Goal: Check status: Check status

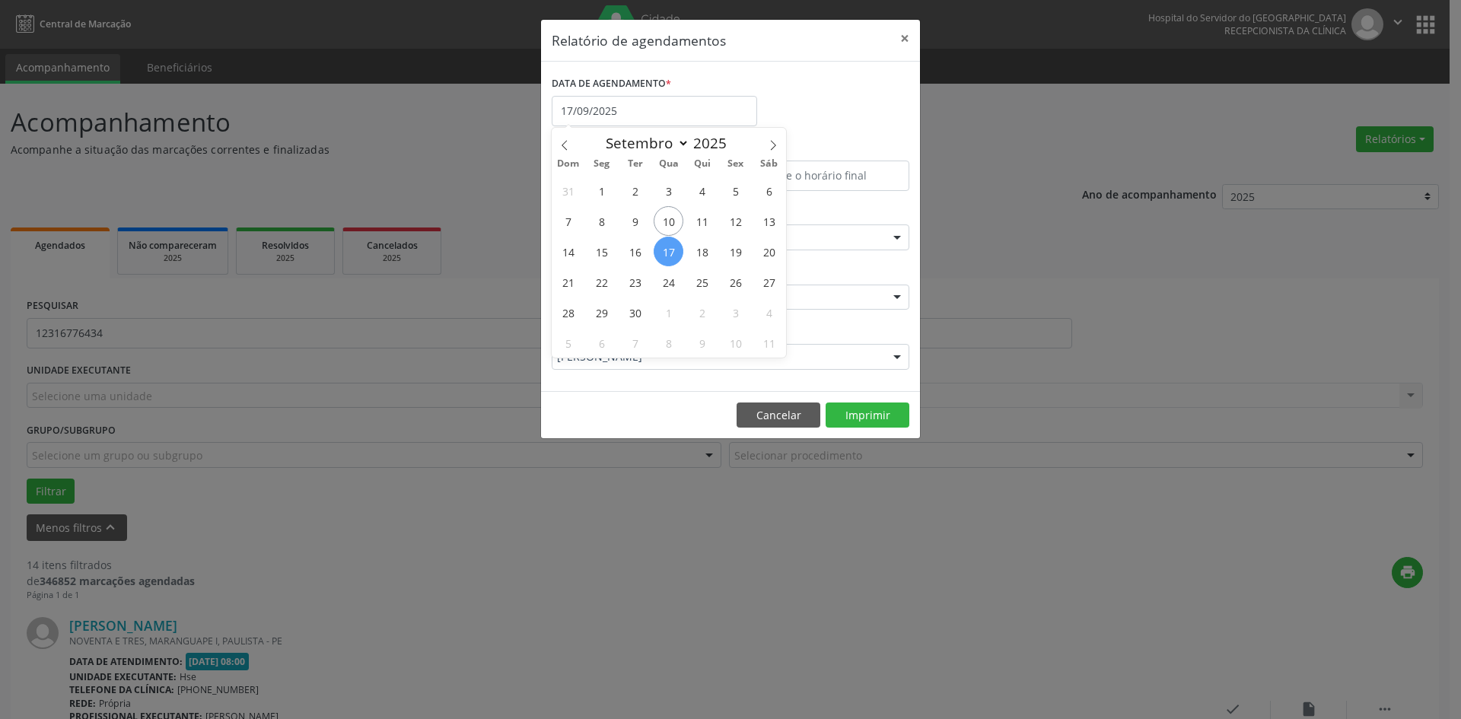
select select "8"
click at [750, 416] on button "Cancelar" at bounding box center [779, 416] width 84 height 26
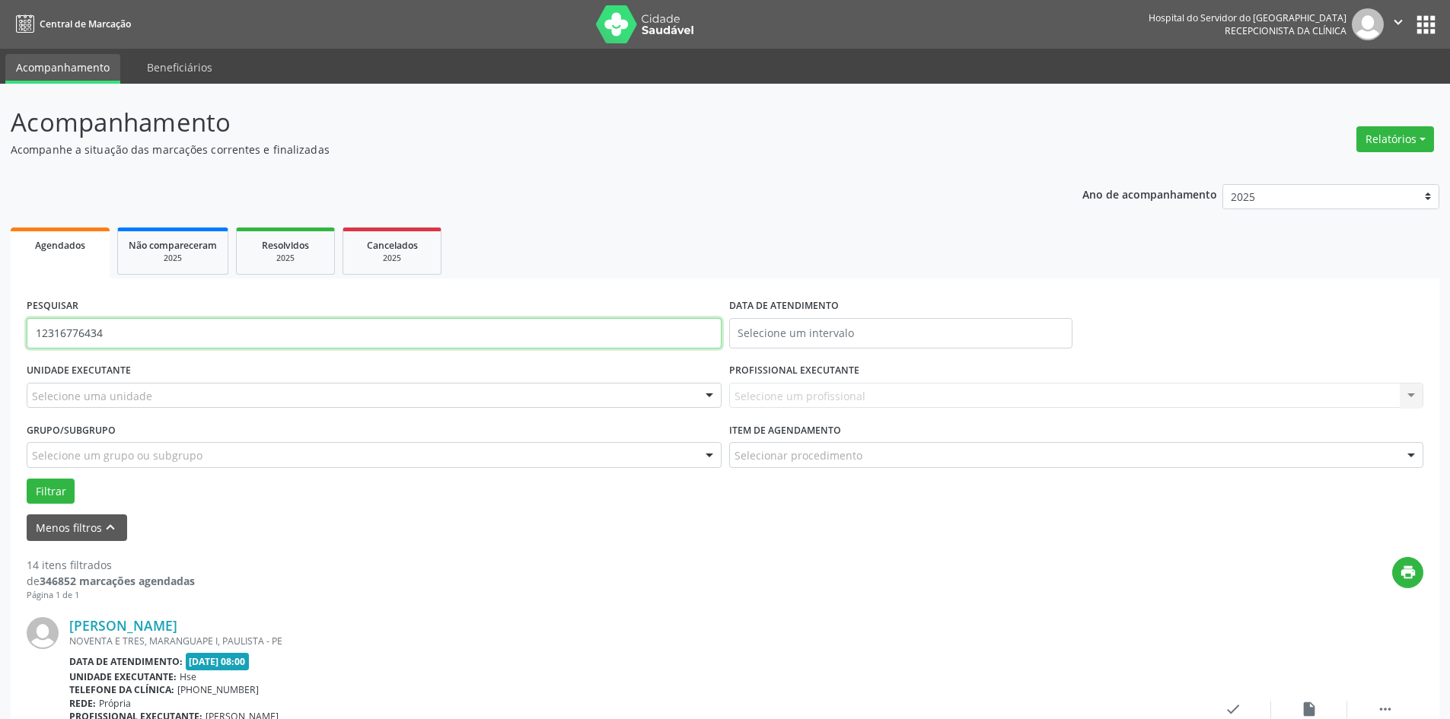
drag, startPoint x: 192, startPoint y: 339, endPoint x: 0, endPoint y: 284, distance: 199.5
click at [132, 329] on input "text" at bounding box center [374, 333] width 695 height 30
type input "02885397454"
click at [27, 479] on button "Filtrar" at bounding box center [51, 492] width 48 height 26
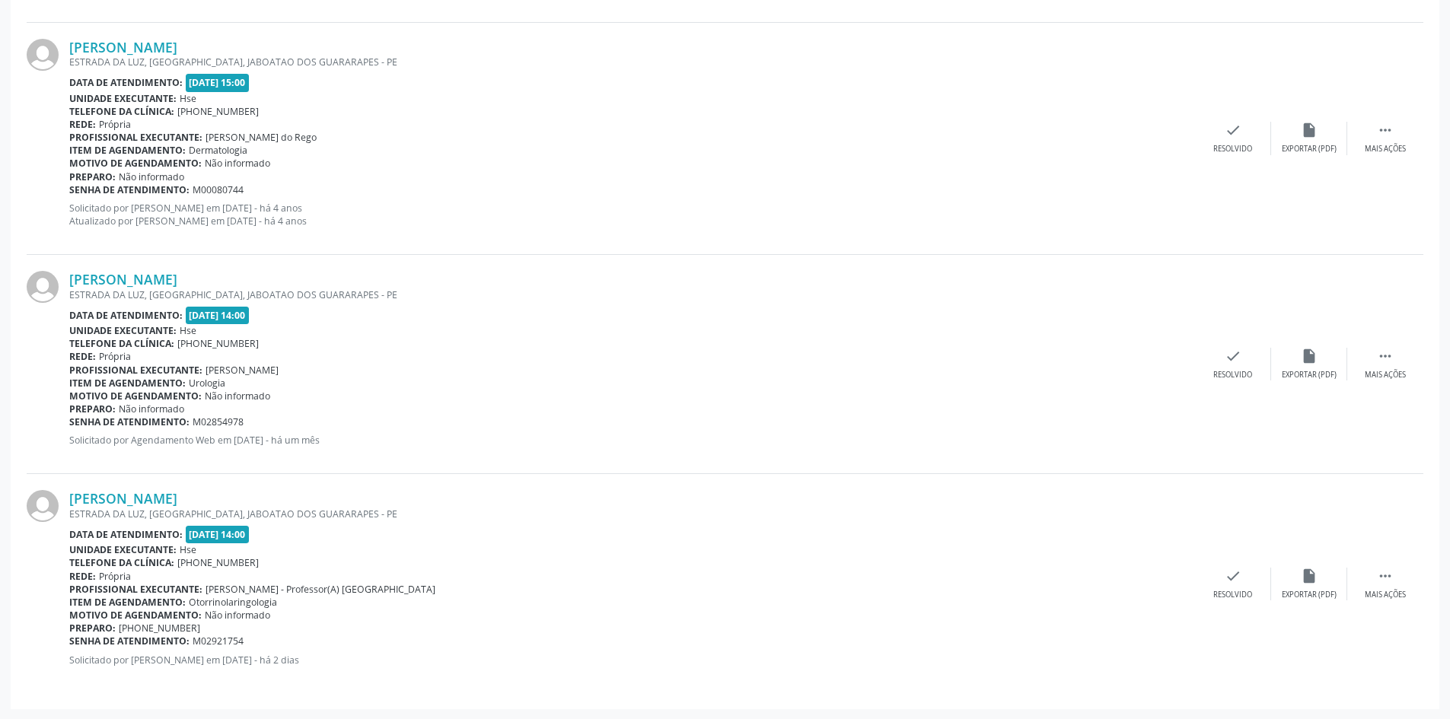
scroll to position [812, 0]
click at [177, 272] on link "[PERSON_NAME]" at bounding box center [123, 278] width 108 height 17
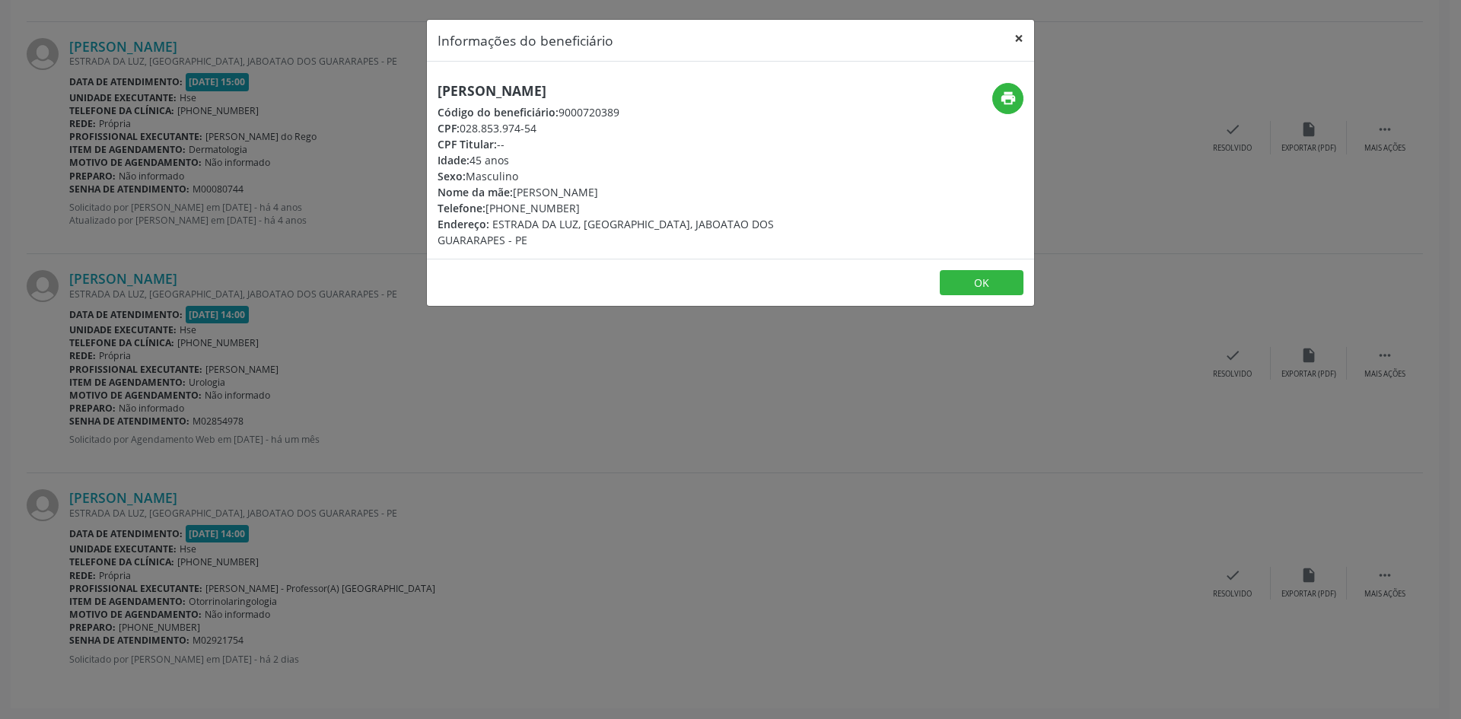
click at [1017, 40] on button "×" at bounding box center [1019, 38] width 30 height 37
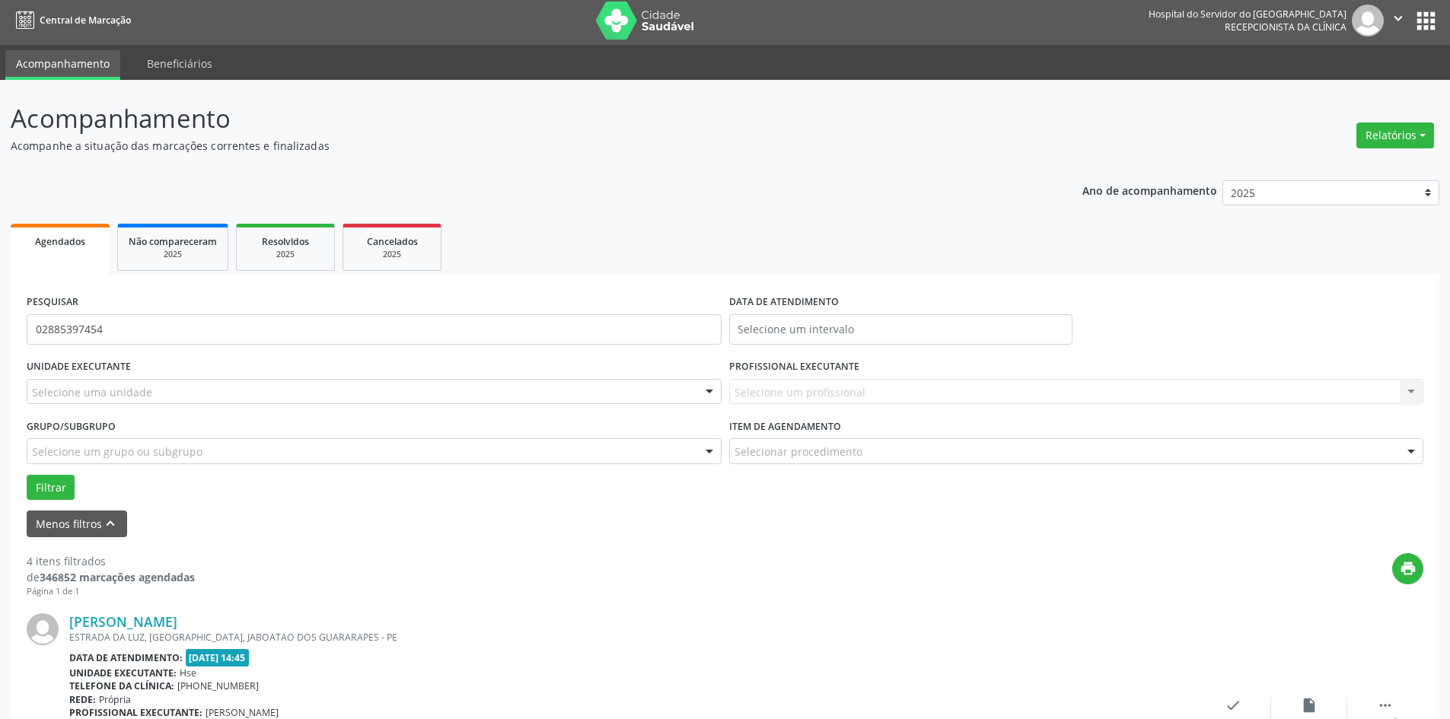
scroll to position [0, 0]
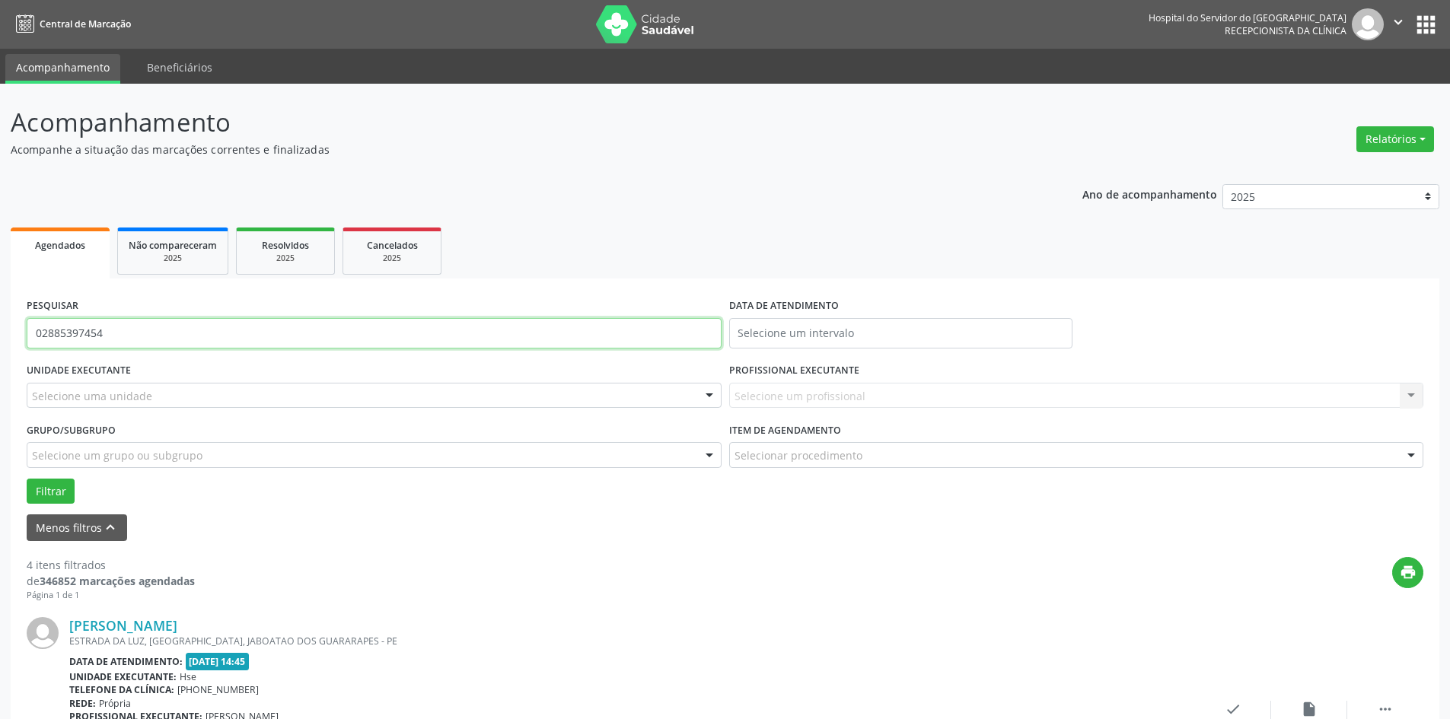
drag, startPoint x: 139, startPoint y: 324, endPoint x: 0, endPoint y: 349, distance: 140.8
click at [139, 339] on input "text" at bounding box center [374, 333] width 695 height 30
type input "[PERSON_NAME]"
click at [27, 479] on button "Filtrar" at bounding box center [51, 492] width 48 height 26
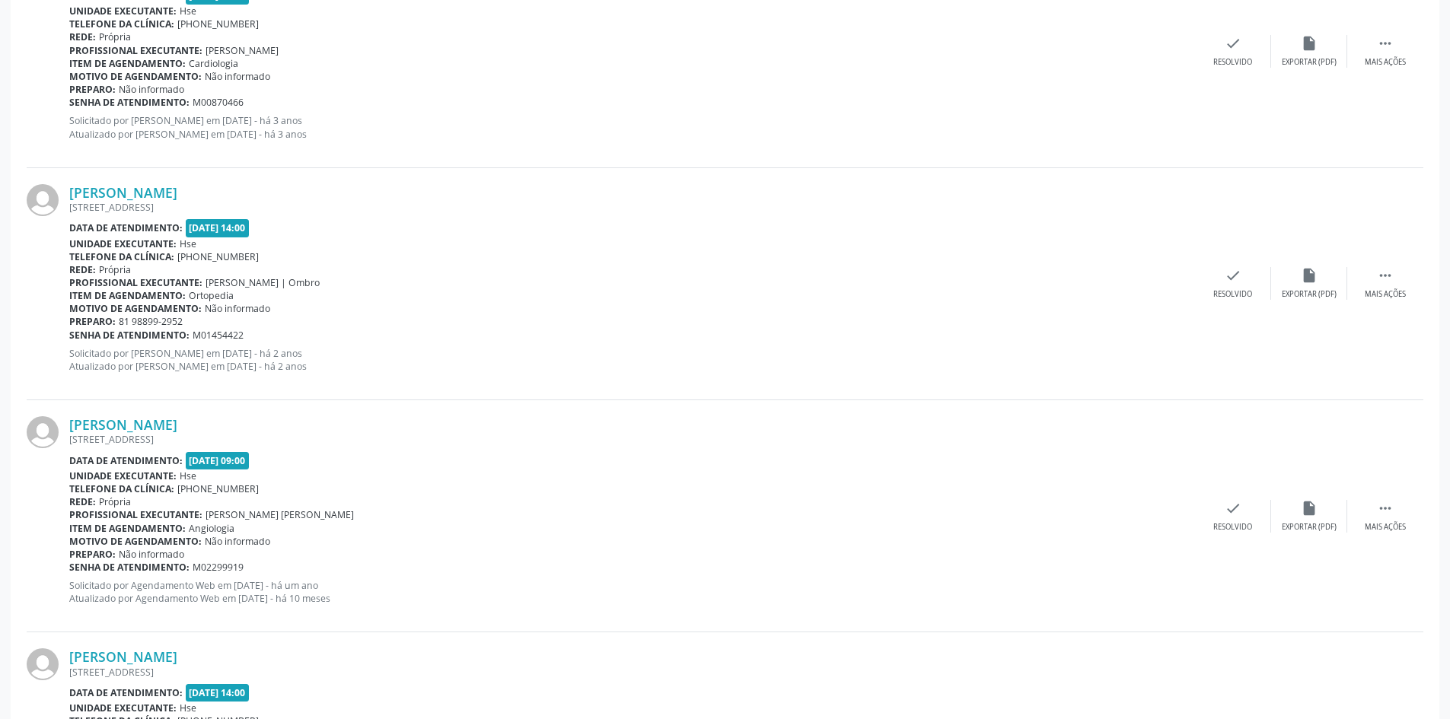
scroll to position [2452, 0]
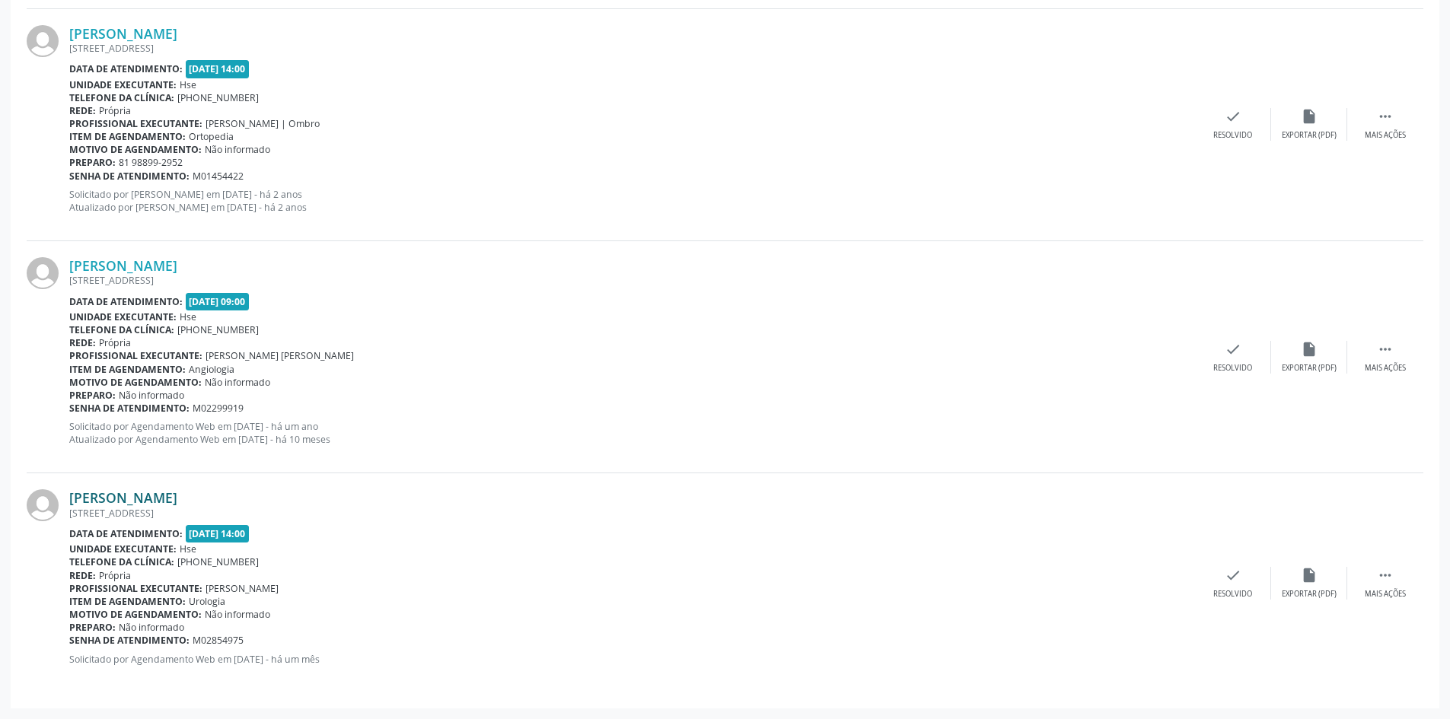
click at [177, 496] on link "[PERSON_NAME]" at bounding box center [123, 497] width 108 height 17
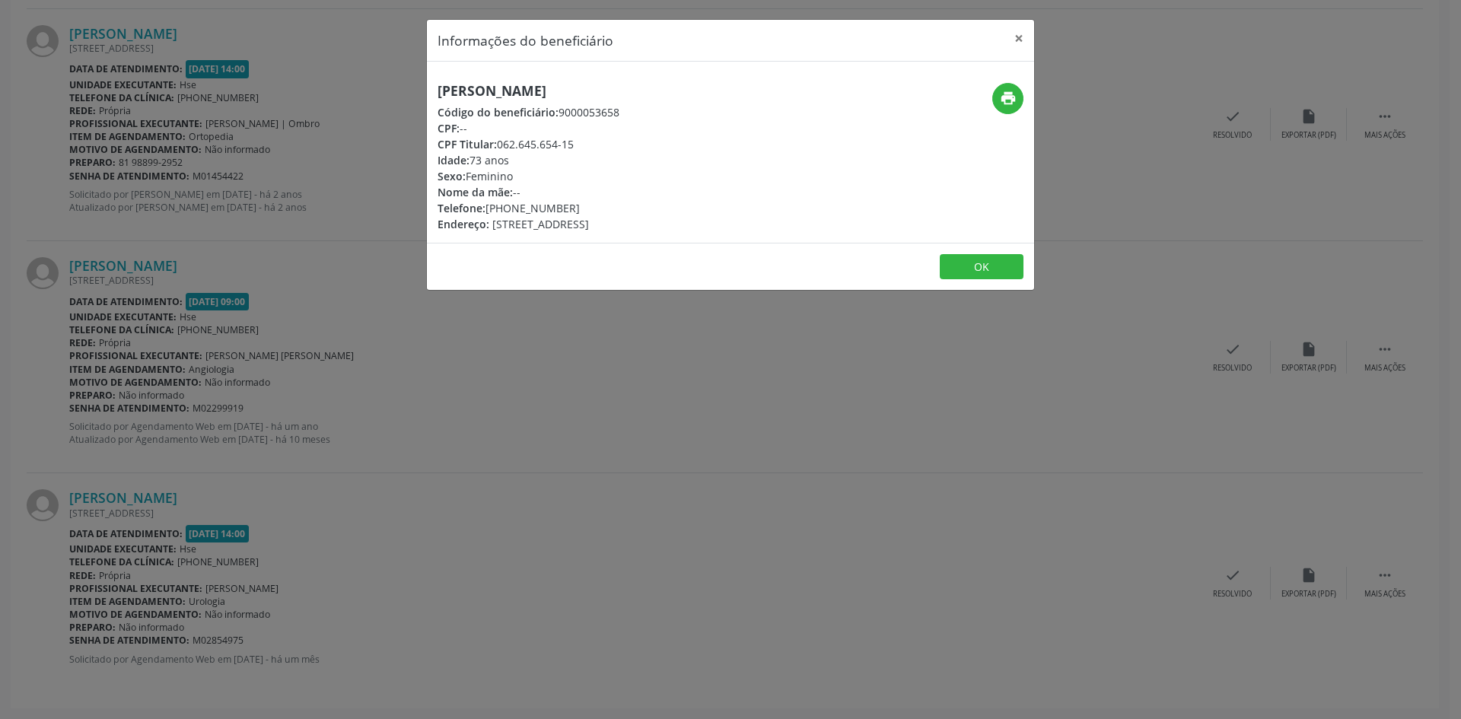
click at [1111, 263] on div "Informações do beneficiário × [PERSON_NAME] Código do beneficiário: 9000053658 …" at bounding box center [730, 359] width 1461 height 719
